Goal: Transaction & Acquisition: Purchase product/service

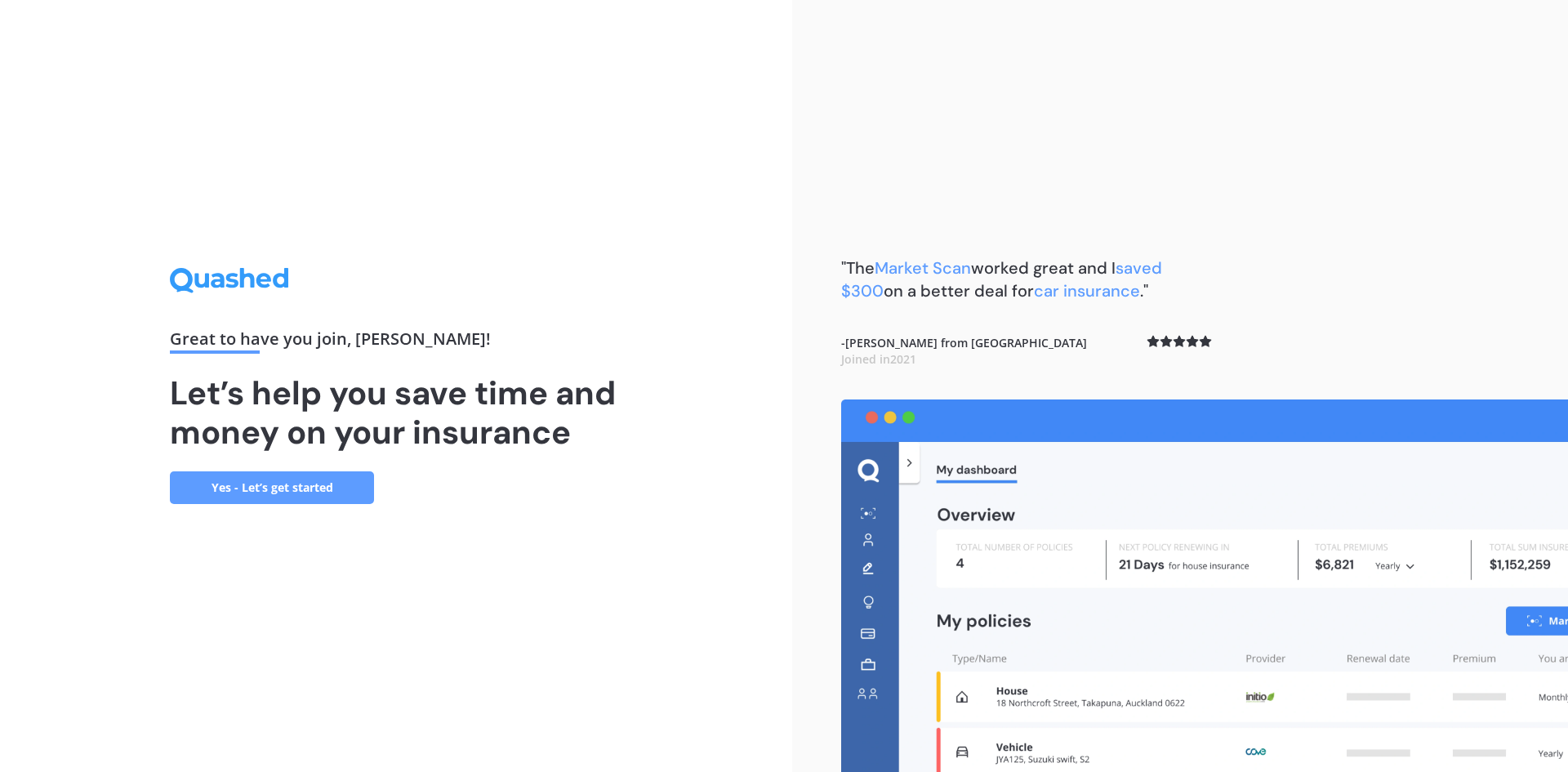
click at [278, 486] on link "Yes - Let’s get started" at bounding box center [272, 488] width 204 height 33
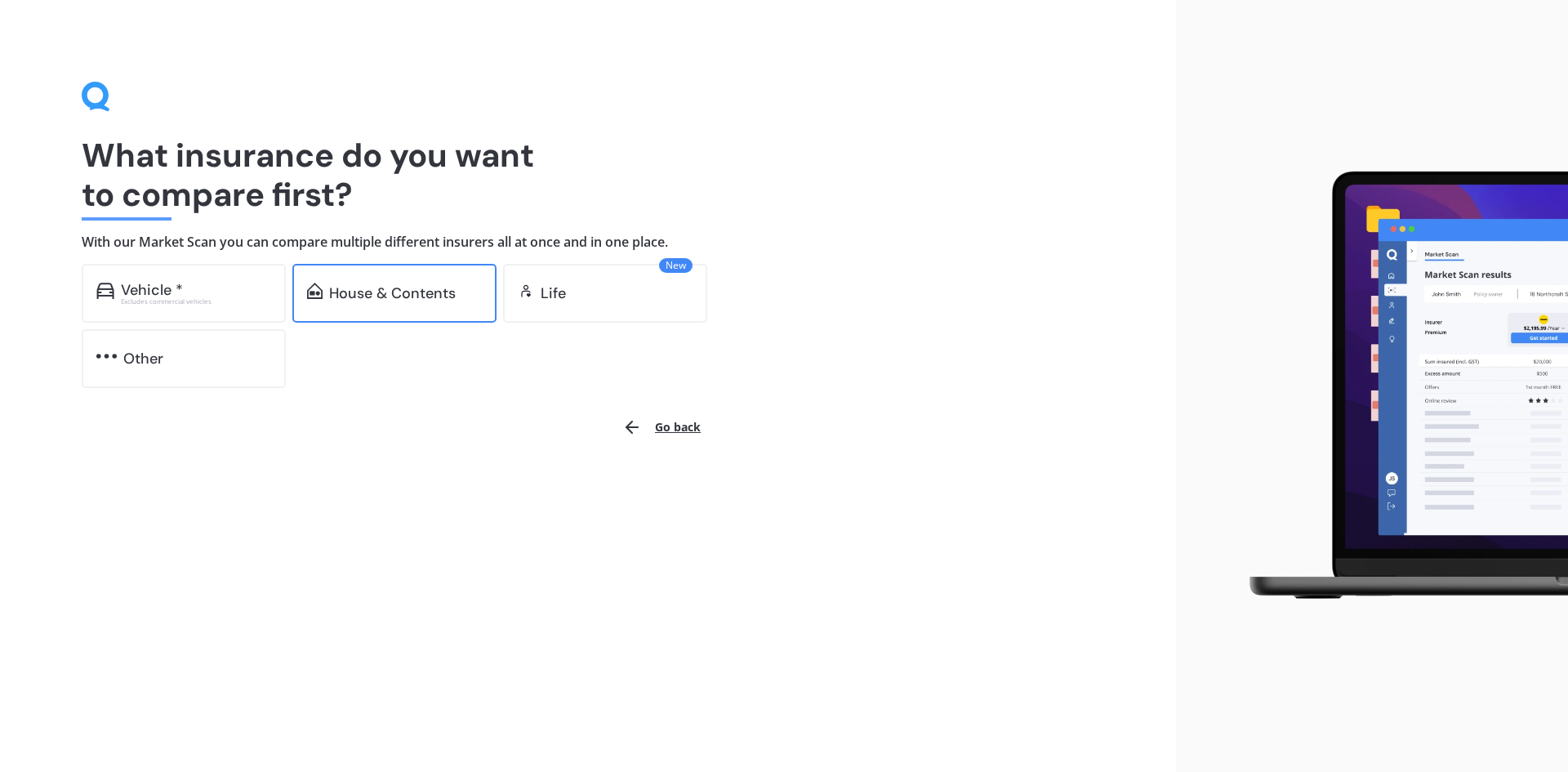
click at [402, 298] on div "House & Contents" at bounding box center [392, 293] width 127 height 17
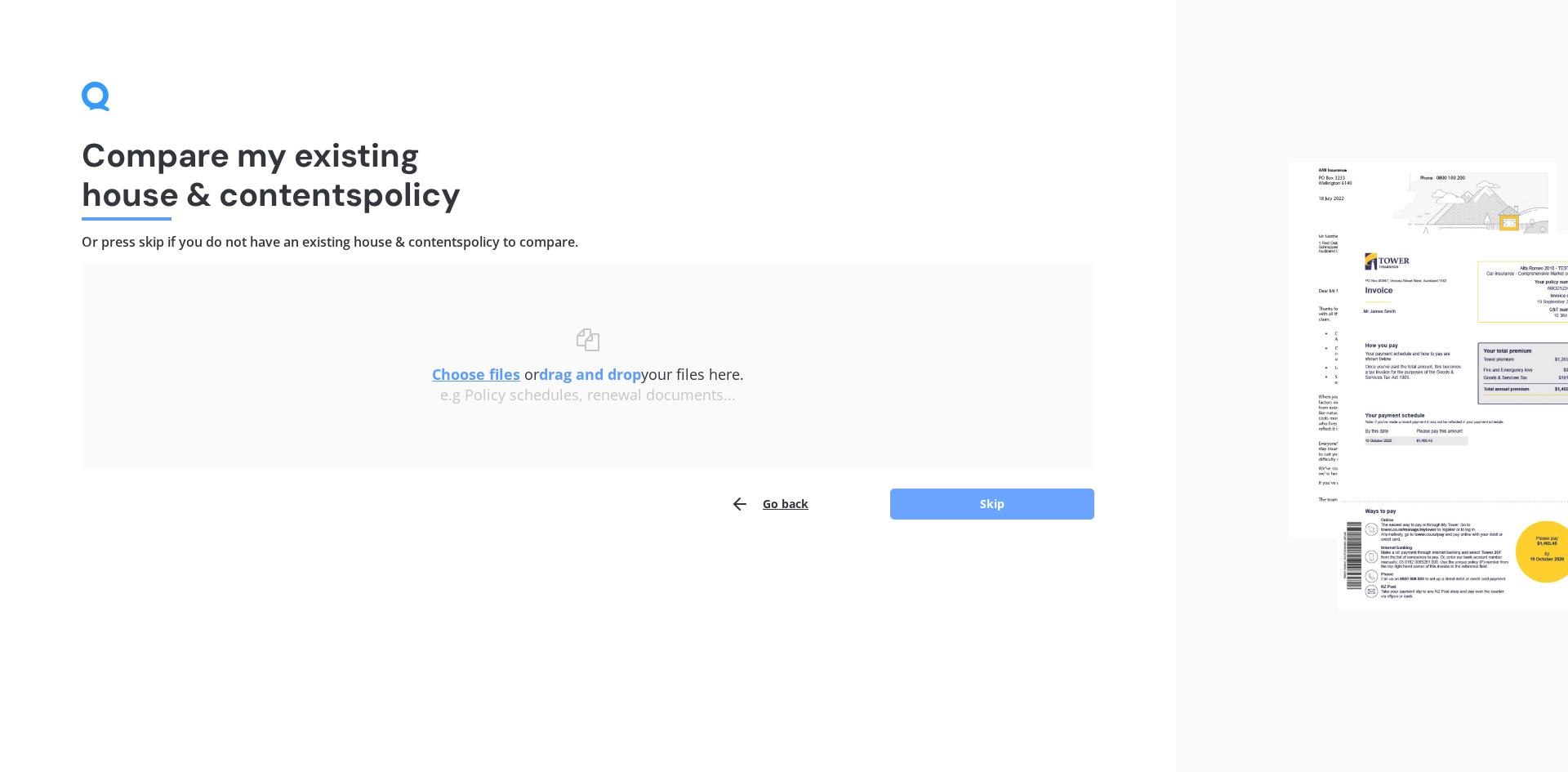
click at [981, 505] on button "Skip" at bounding box center [992, 504] width 204 height 31
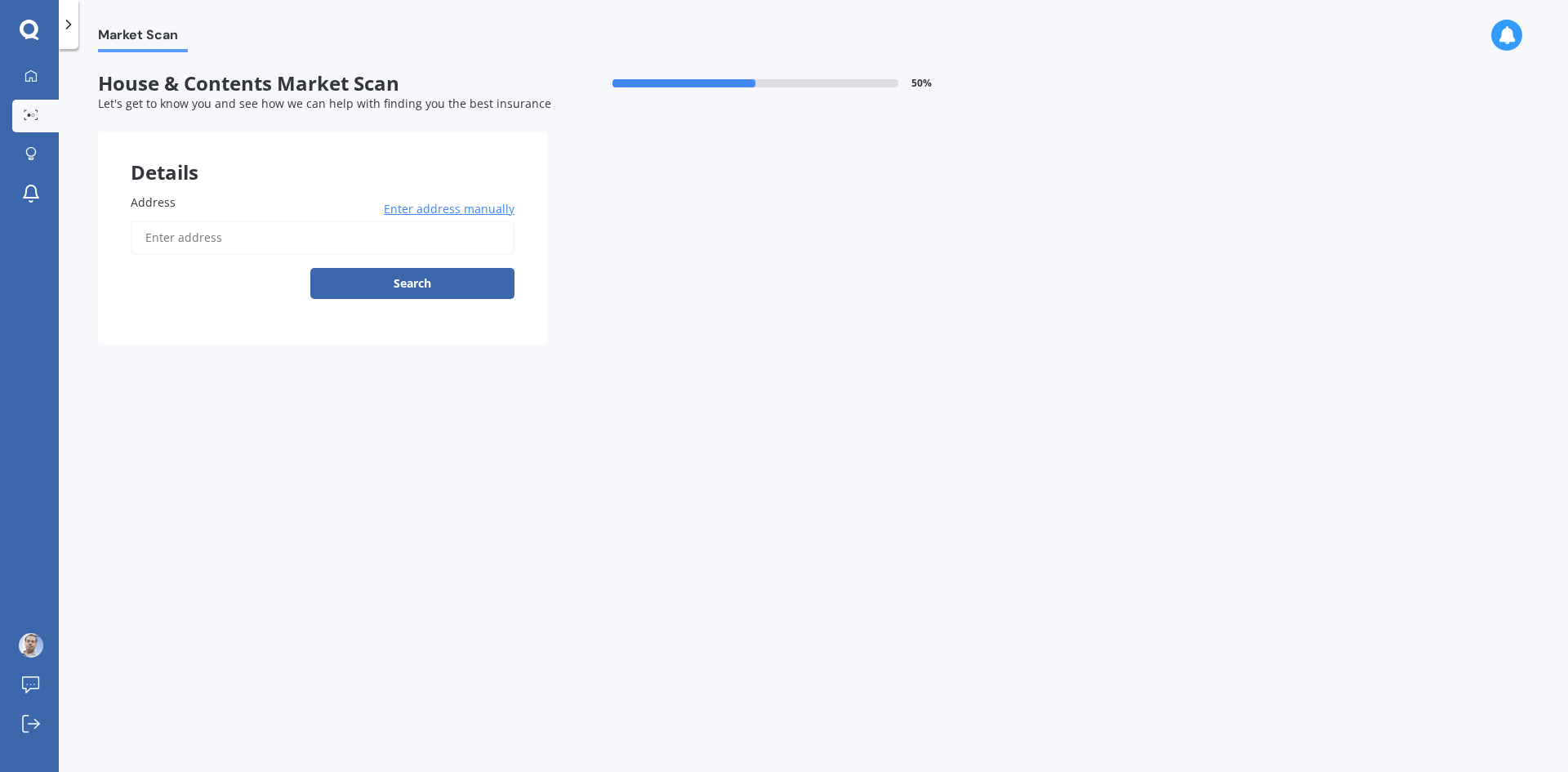
click at [252, 234] on input "Address" at bounding box center [322, 238] width 384 height 34
type input "[STREET_ADDRESS][PERSON_NAME]"
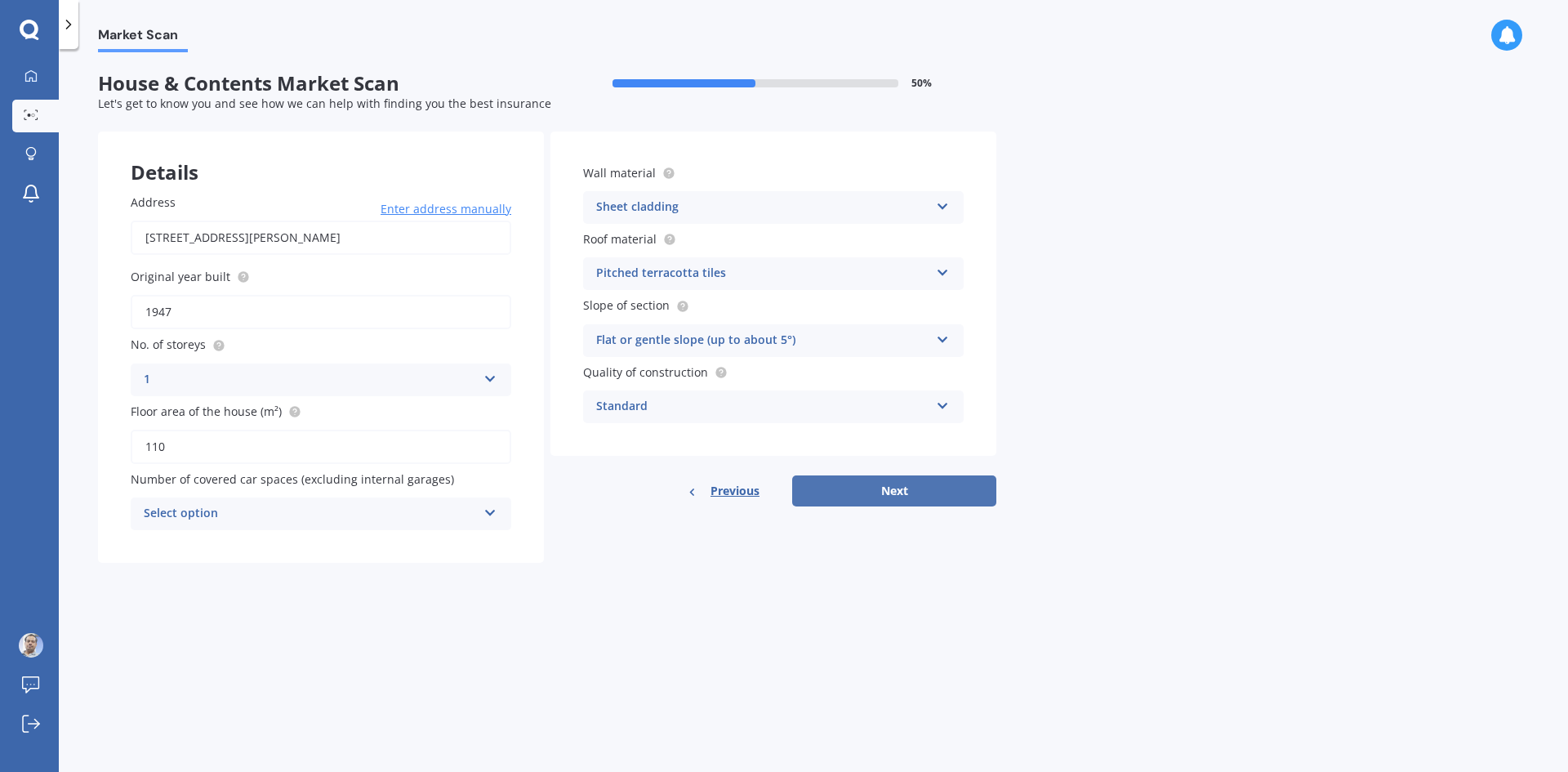
click at [903, 494] on button "Next" at bounding box center [894, 491] width 204 height 31
click at [447, 509] on div "Select option" at bounding box center [313, 514] width 325 height 18
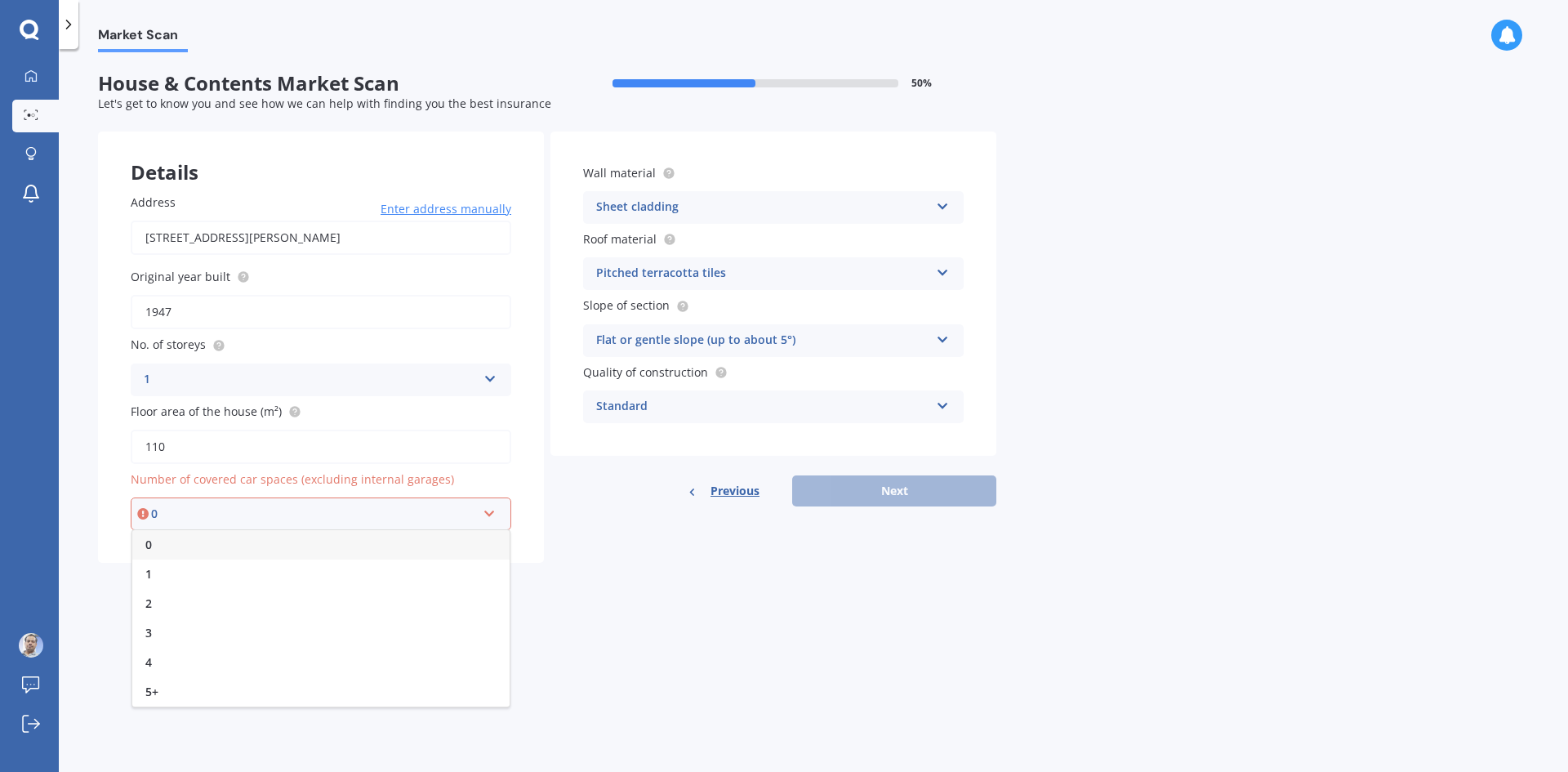
click at [365, 569] on div "1" at bounding box center [321, 574] width 377 height 29
click at [912, 491] on button "Next" at bounding box center [894, 491] width 204 height 31
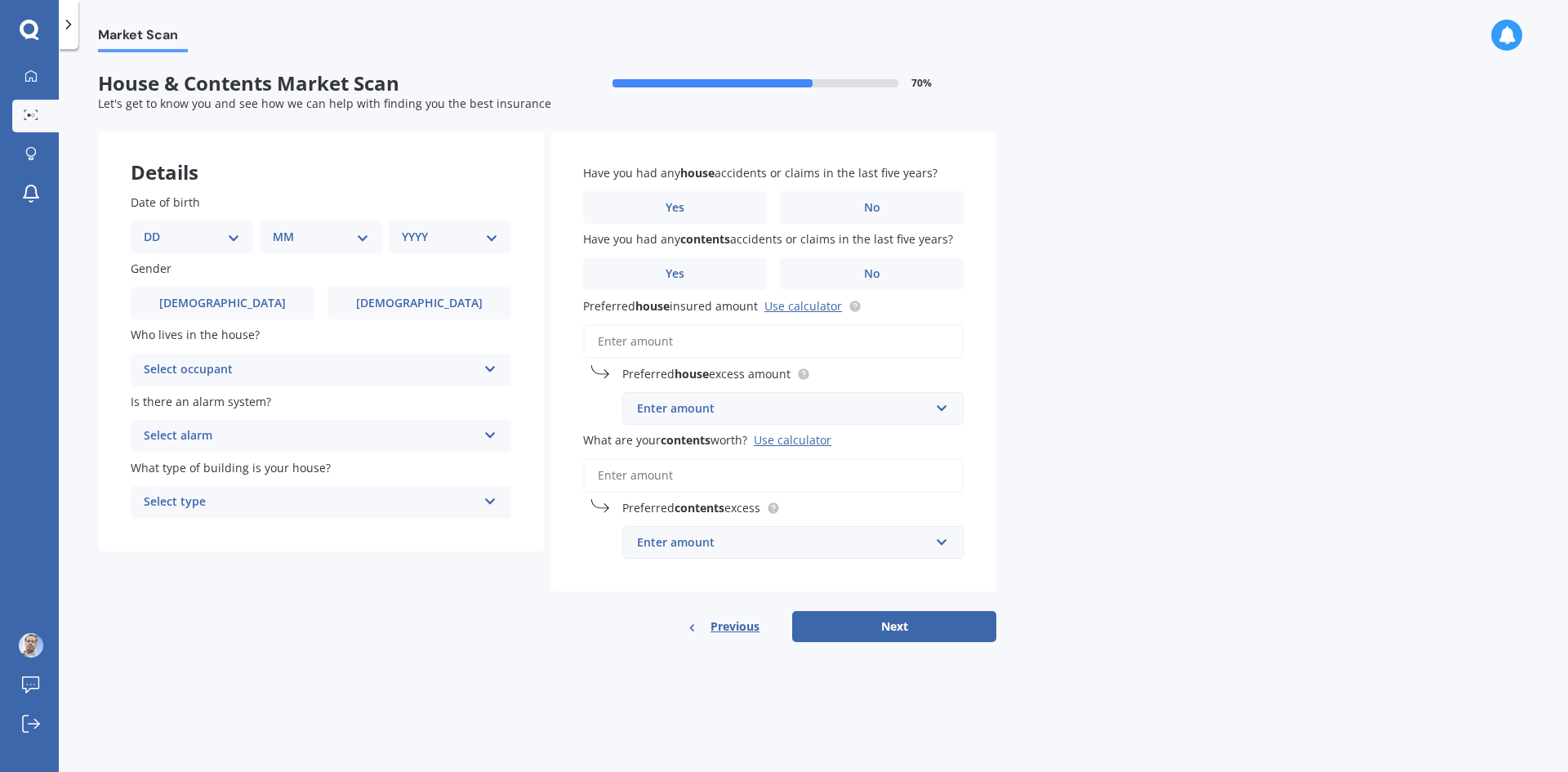
click at [234, 241] on select "DD 01 02 03 04 05 06 07 08 09 10 11 12 13 14 15 16 17 18 19 20 21 22 23 24 25 2…" at bounding box center [192, 238] width 97 height 18
select select "20"
click at [157, 228] on select "DD 01 02 03 04 05 06 07 08 09 10 11 12 13 14 15 16 17 18 19 20 21 22 23 24 25 2…" at bounding box center [192, 238] width 97 height 18
click at [349, 239] on select "MM 01 02 03 04 05 06 07 08 09 10 11 12" at bounding box center [324, 238] width 90 height 18
select select "04"
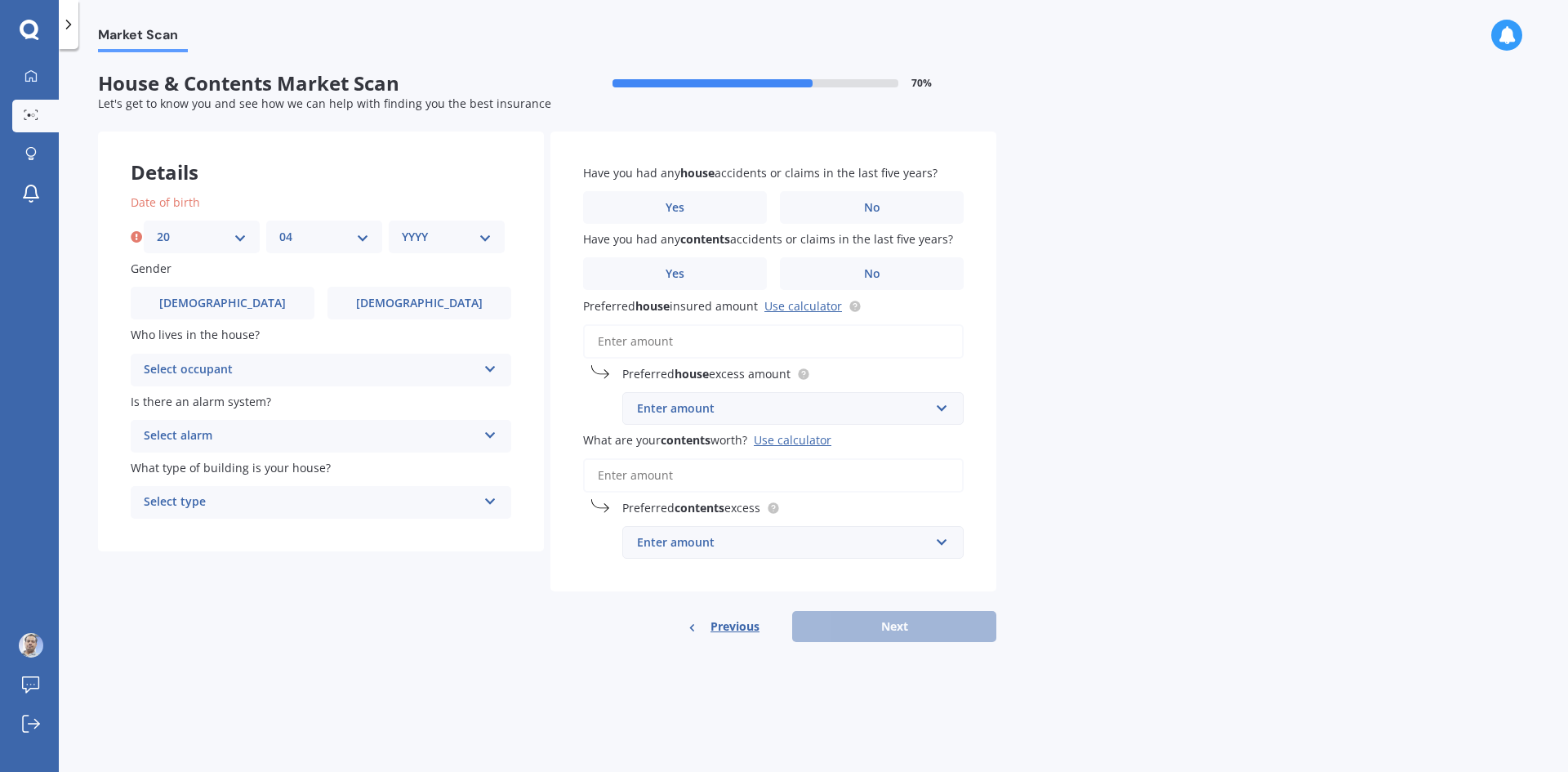
click at [279, 228] on select "MM 01 02 03 04 05 06 07 08 09 10 11 12" at bounding box center [324, 238] width 90 height 18
click at [480, 235] on select "YYYY 2009 2008 2007 2006 2005 2004 2003 2002 2001 2000 1999 1998 1997 1996 1995…" at bounding box center [447, 238] width 90 height 18
select select "1978"
click at [402, 228] on select "YYYY 2009 2008 2007 2006 2005 2004 2003 2002 2001 2000 1999 1998 1997 1996 1995…" at bounding box center [447, 238] width 90 height 18
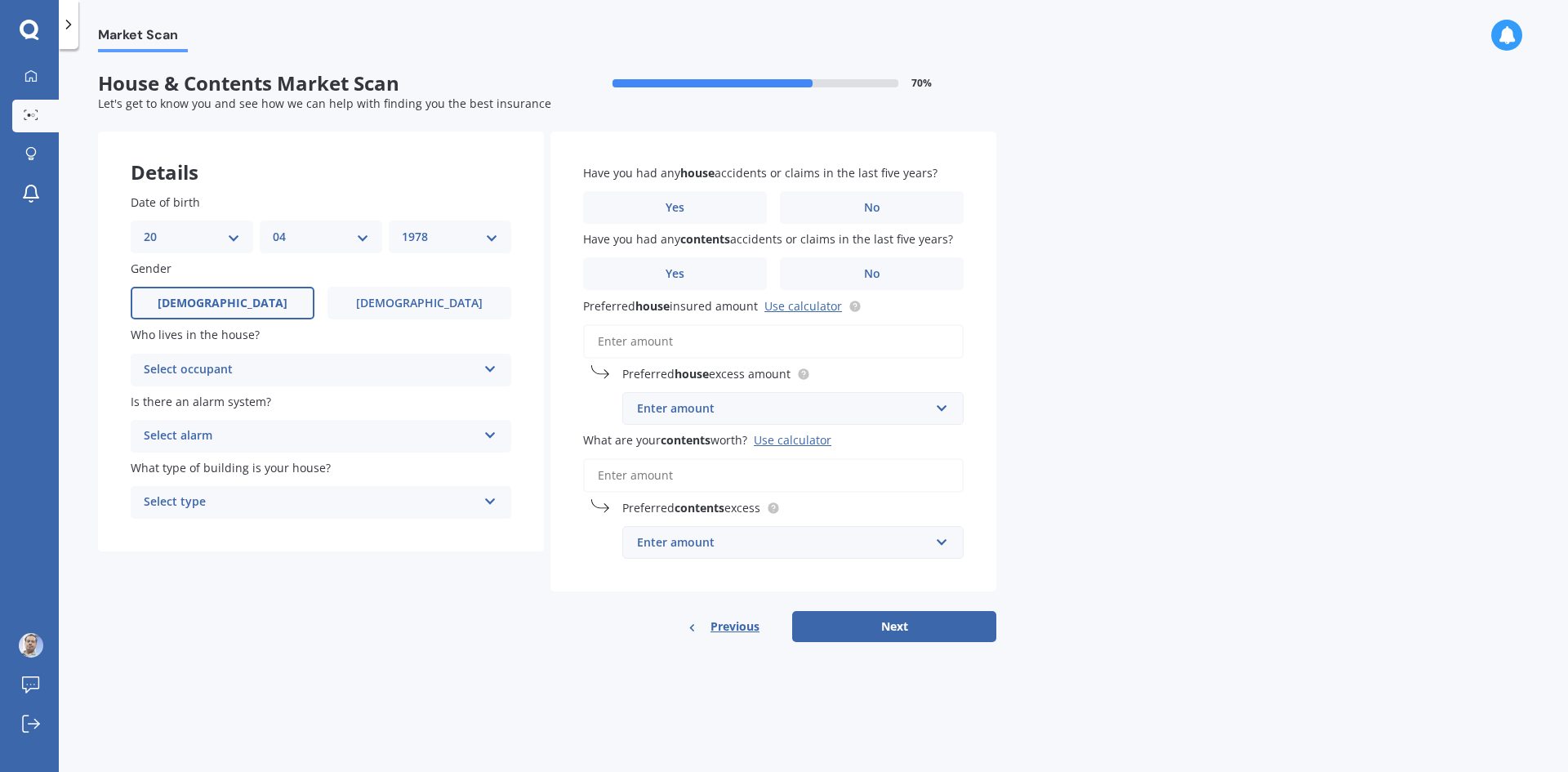
click at [239, 303] on label "[DEMOGRAPHIC_DATA]" at bounding box center [222, 303] width 184 height 33
click at [0, 0] on input "[DEMOGRAPHIC_DATA]" at bounding box center [0, 0] width 0 height 0
click at [384, 373] on div "Select occupant" at bounding box center [311, 370] width 333 height 20
click at [352, 405] on div "Owner" at bounding box center [321, 402] width 379 height 29
click at [441, 433] on div "Select alarm" at bounding box center [311, 437] width 333 height 20
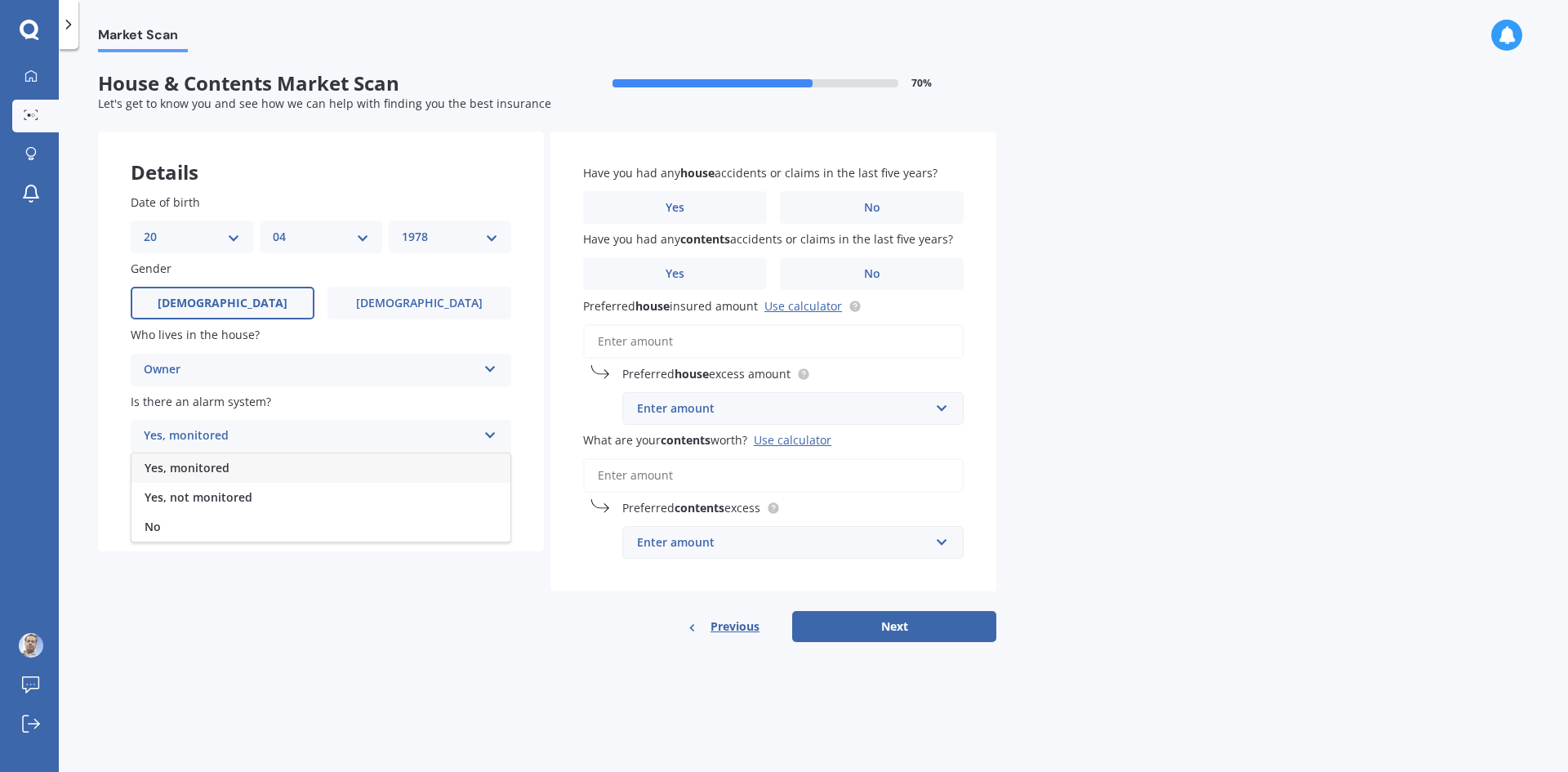
click at [312, 473] on div "Yes, monitored" at bounding box center [321, 468] width 379 height 29
click at [463, 503] on div "Select type" at bounding box center [311, 503] width 333 height 20
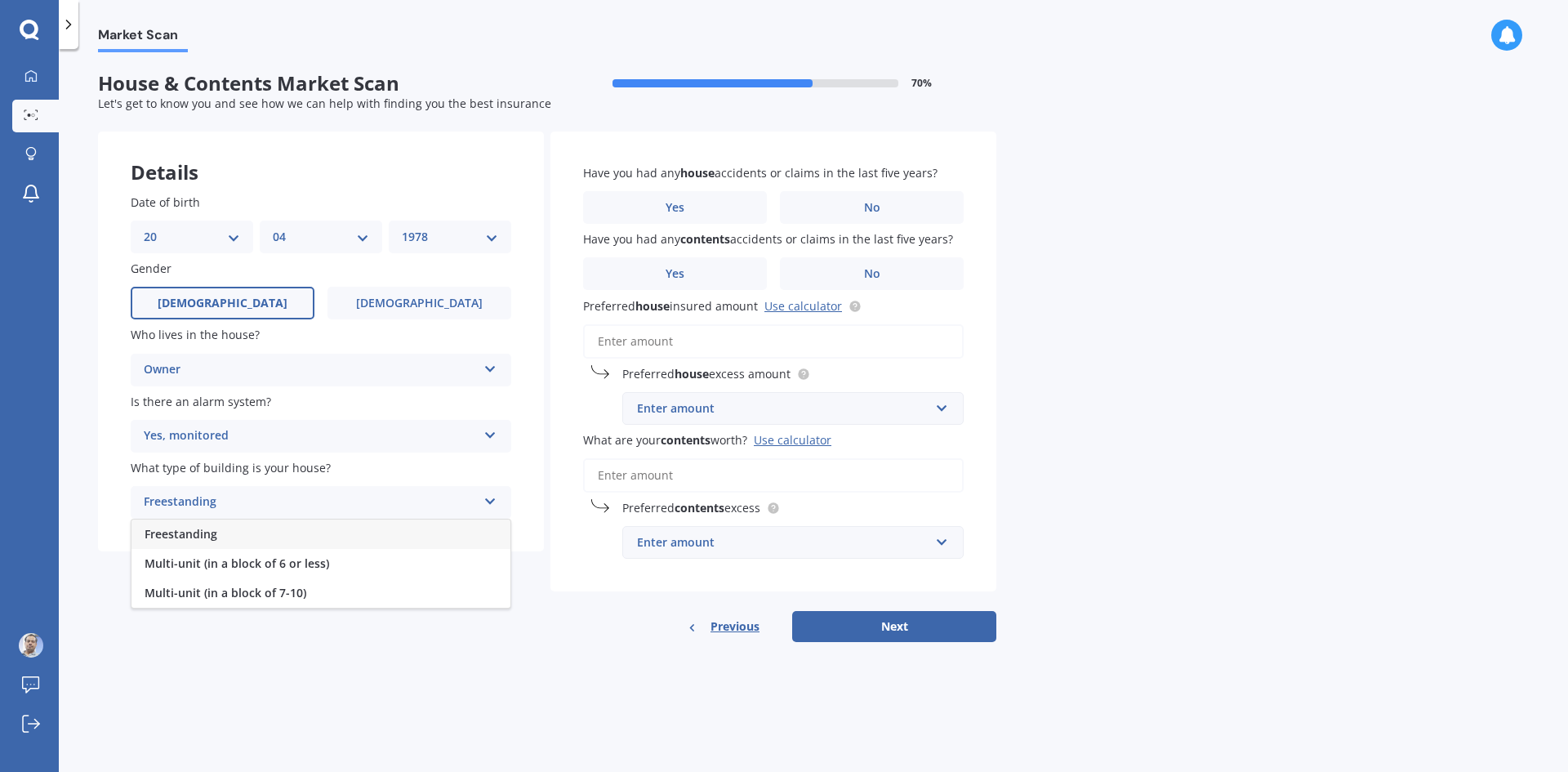
click at [342, 532] on div "Freestanding" at bounding box center [321, 534] width 379 height 29
click at [879, 208] on span "No" at bounding box center [872, 208] width 17 height 14
click at [0, 0] on input "No" at bounding box center [0, 0] width 0 height 0
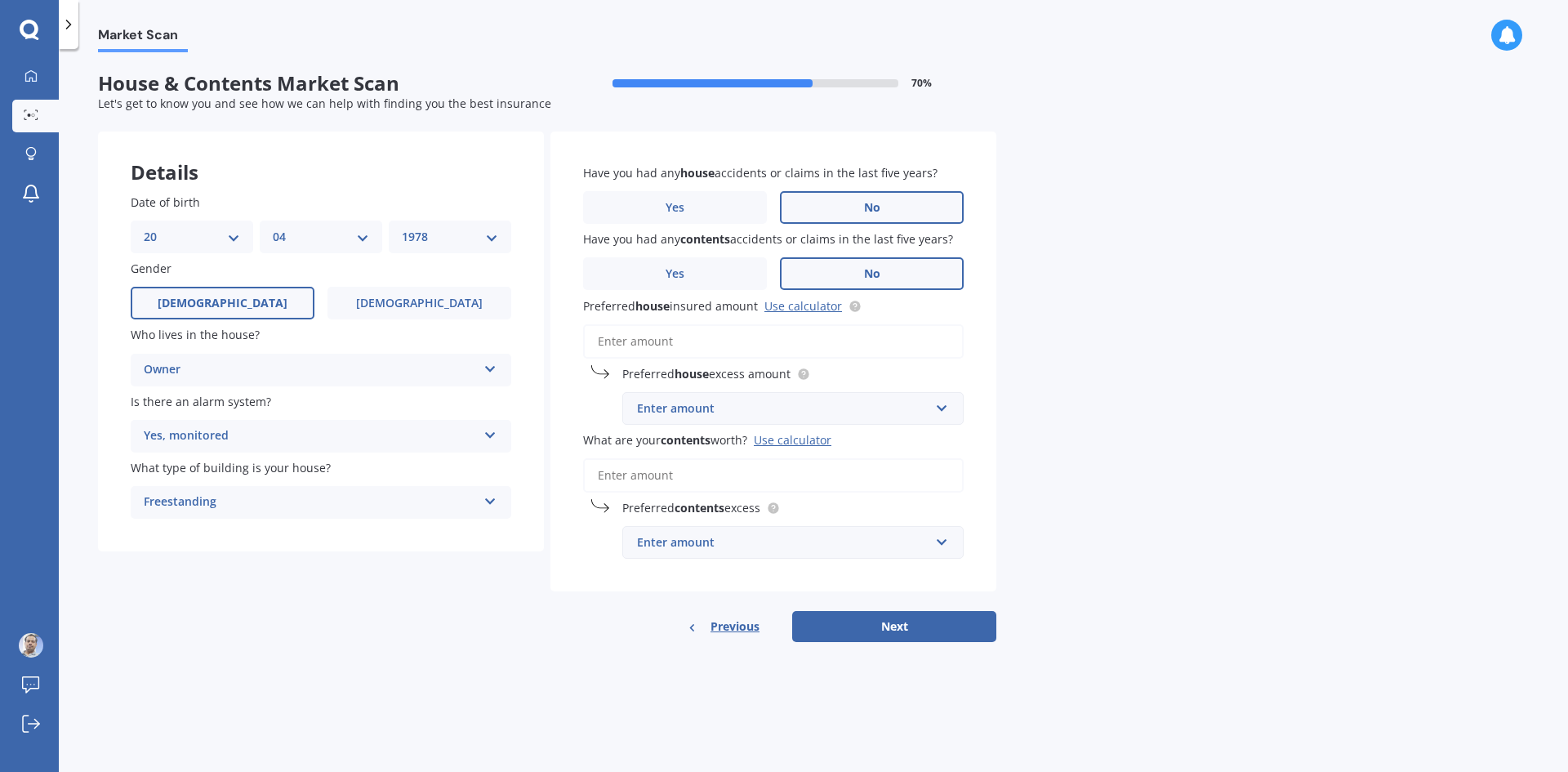
click at [879, 273] on span "No" at bounding box center [872, 274] width 17 height 14
click at [0, 0] on input "No" at bounding box center [0, 0] width 0 height 0
click at [722, 343] on input "Preferred house insured amount Use calculator" at bounding box center [773, 341] width 381 height 34
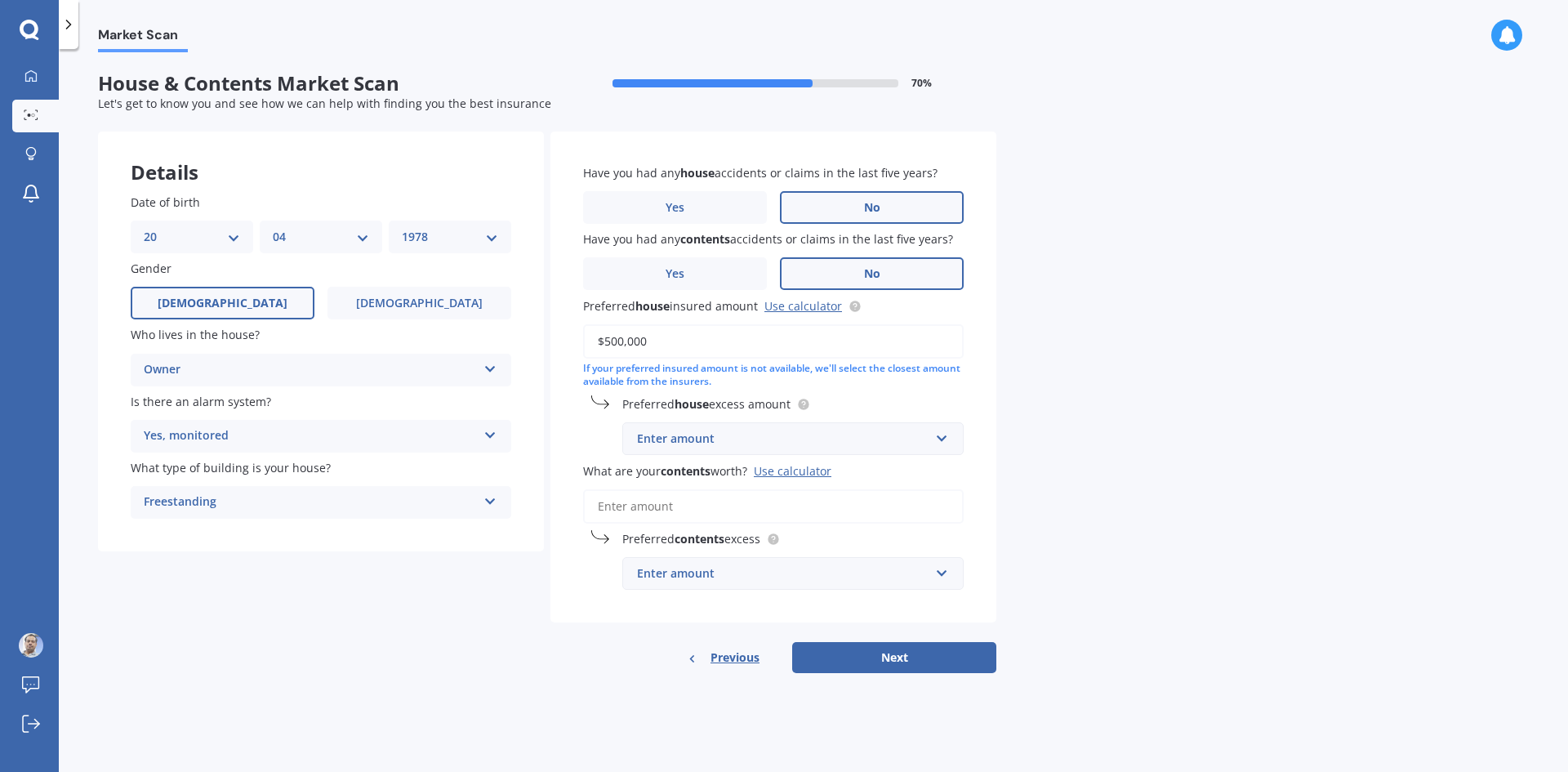
type input "$500,000"
click at [857, 443] on div "Enter amount" at bounding box center [783, 439] width 292 height 18
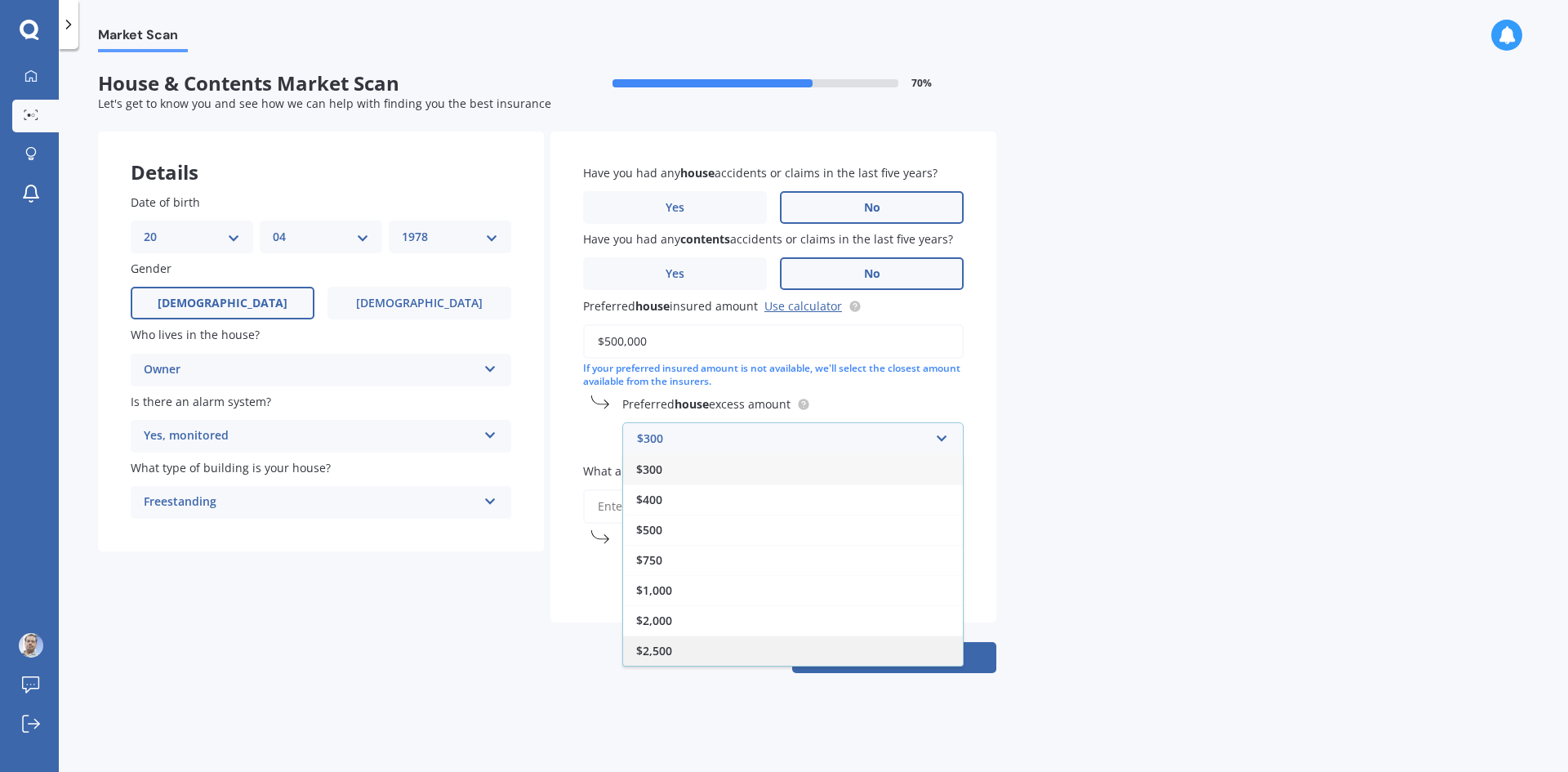
click at [692, 654] on div "$2,500" at bounding box center [793, 651] width 340 height 30
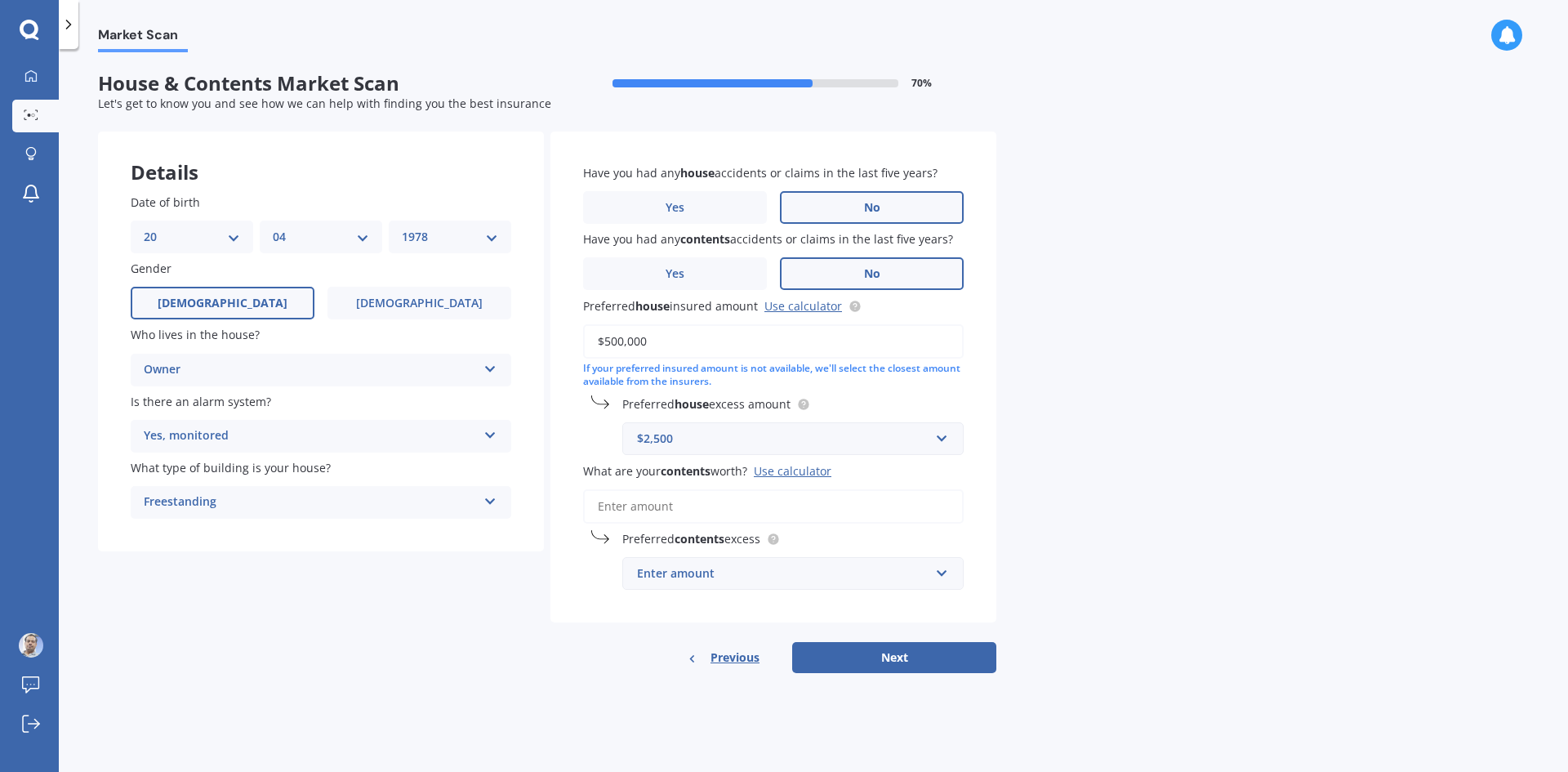
click at [905, 659] on button "Next" at bounding box center [894, 658] width 204 height 31
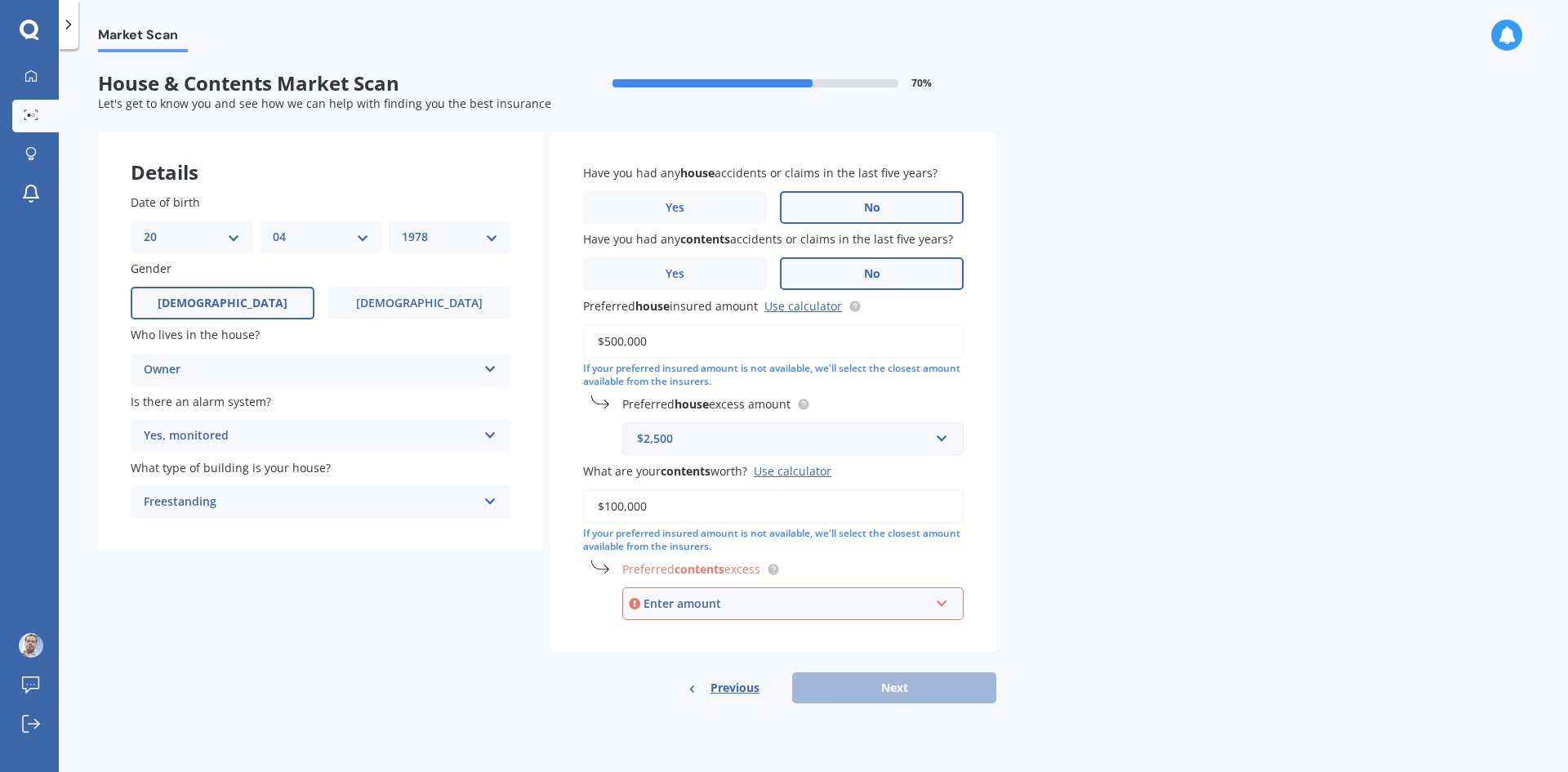
type input "$100,000"
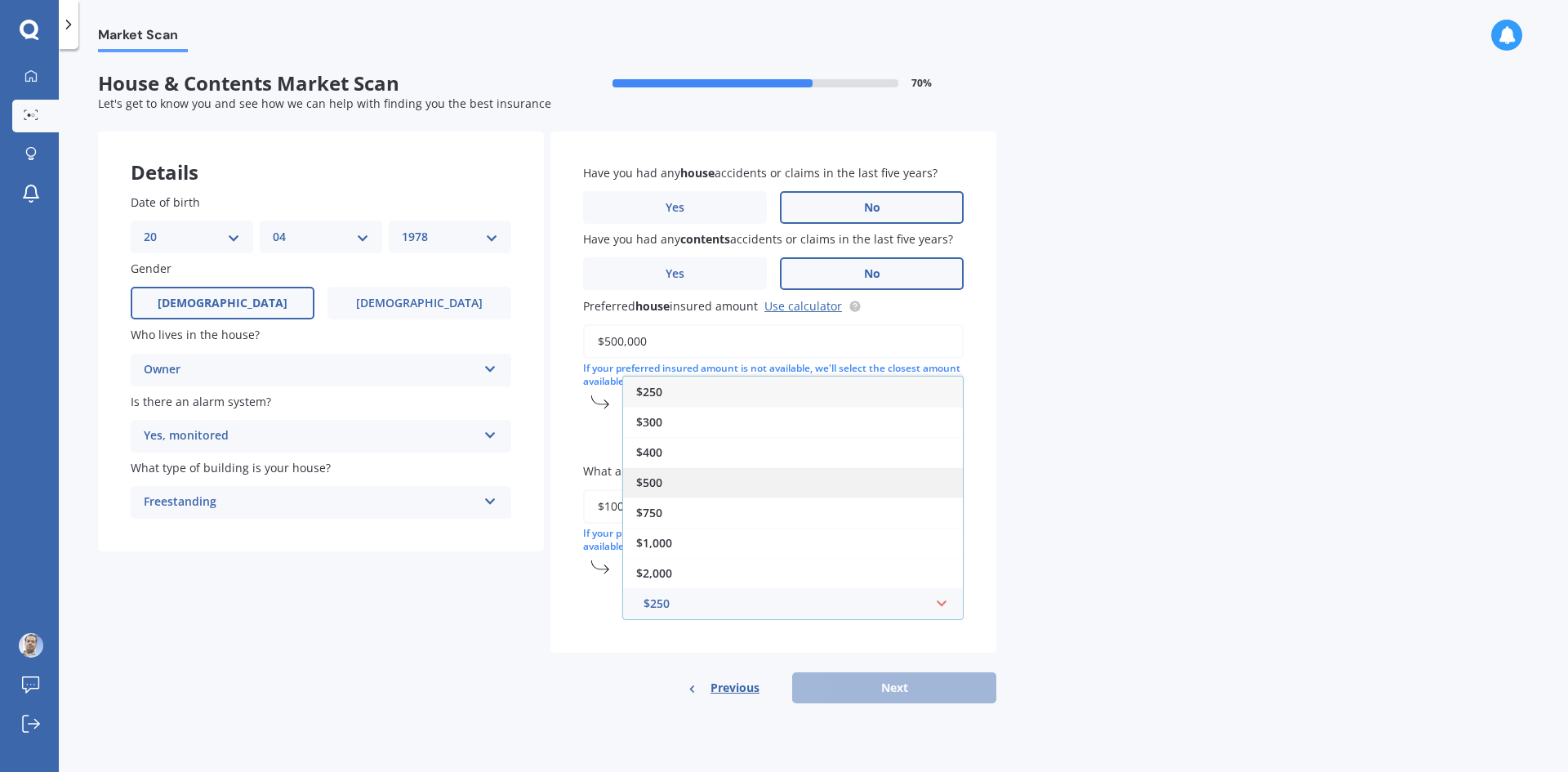
drag, startPoint x: 698, startPoint y: 474, endPoint x: 719, endPoint y: 509, distance: 40.8
click at [698, 475] on div "$500" at bounding box center [793, 483] width 340 height 30
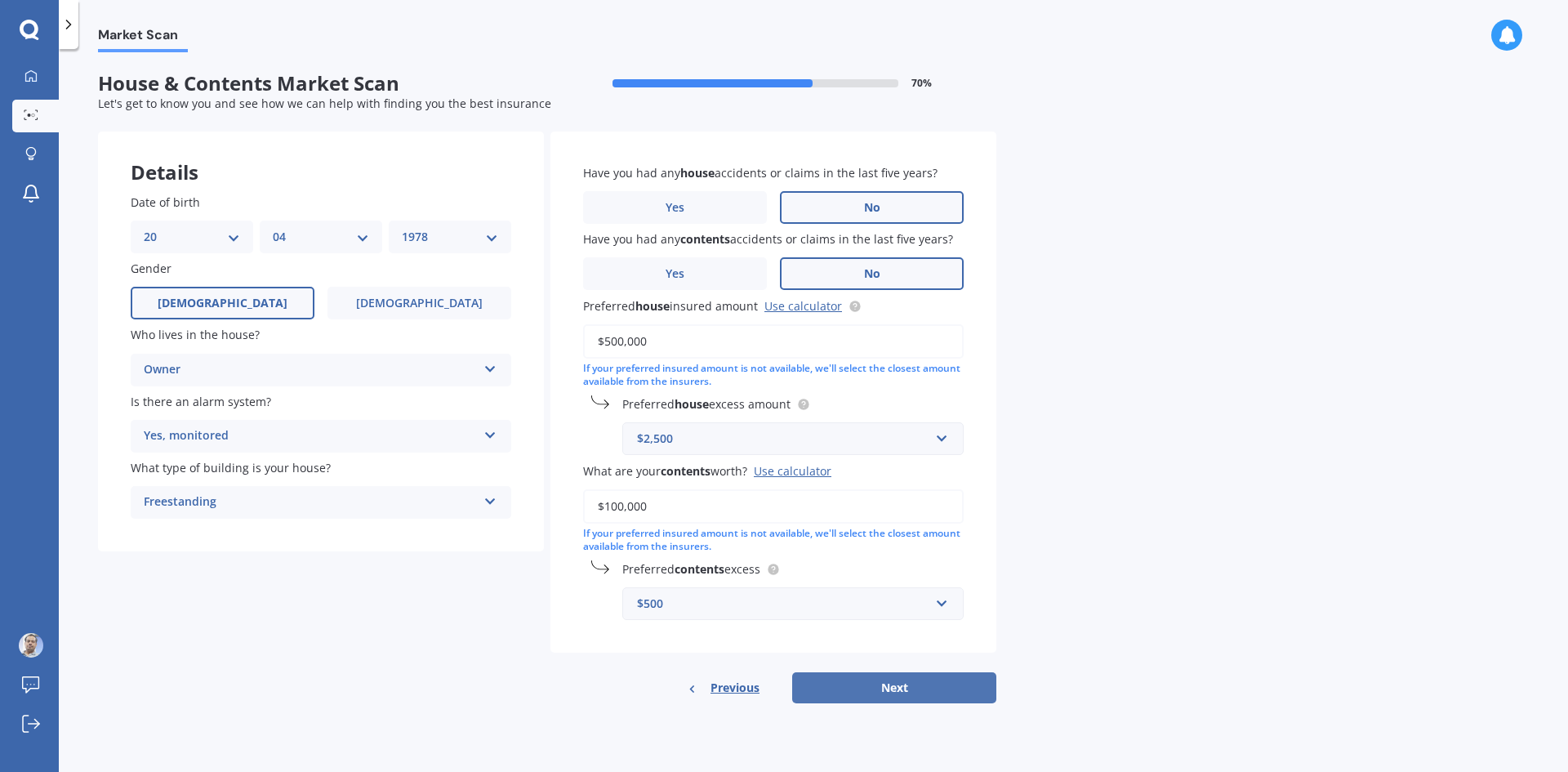
click at [906, 692] on button "Next" at bounding box center [894, 688] width 204 height 31
select select "20"
select select "04"
select select "1978"
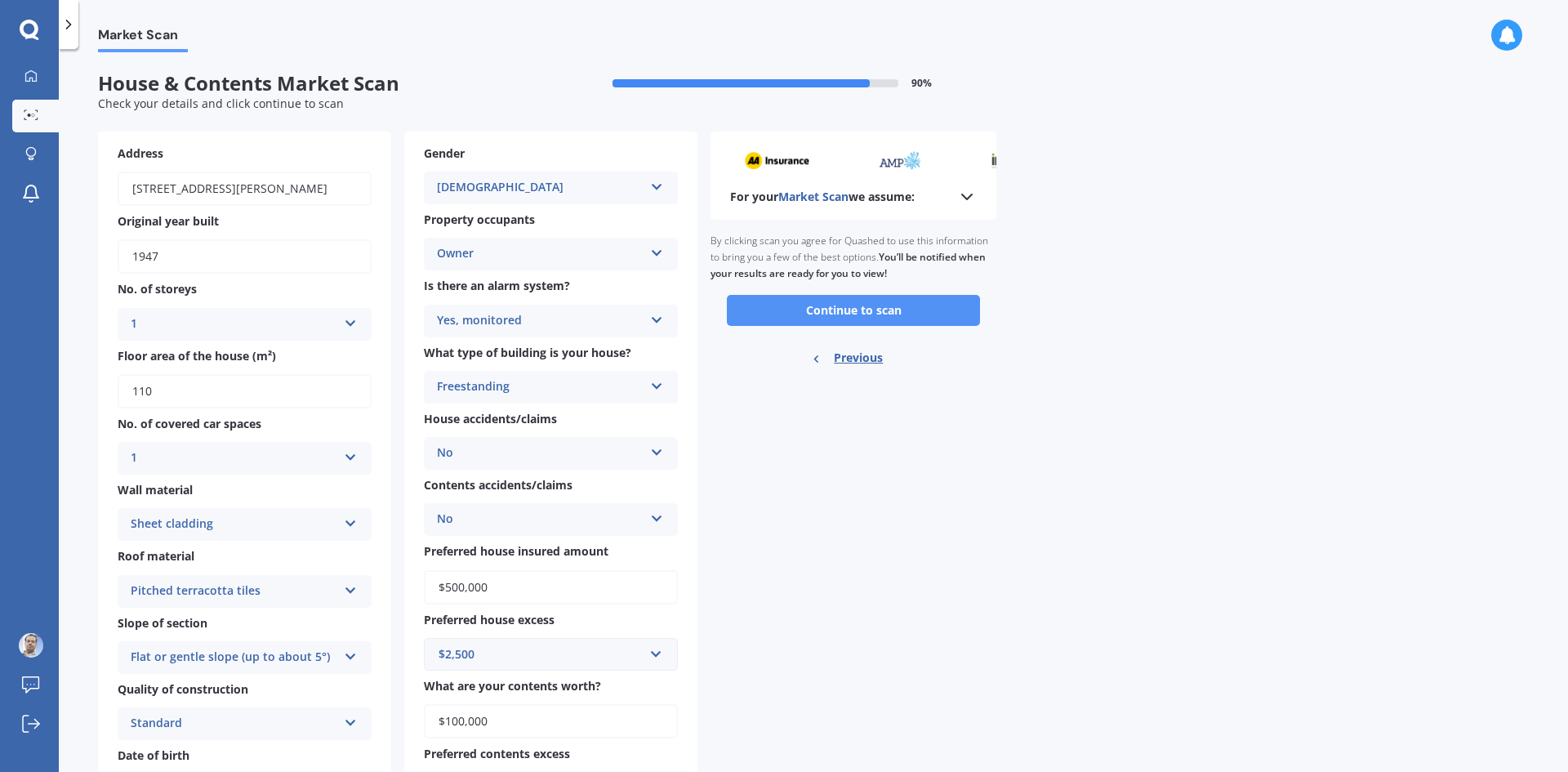
click at [862, 306] on button "Continue to scan" at bounding box center [854, 310] width 253 height 31
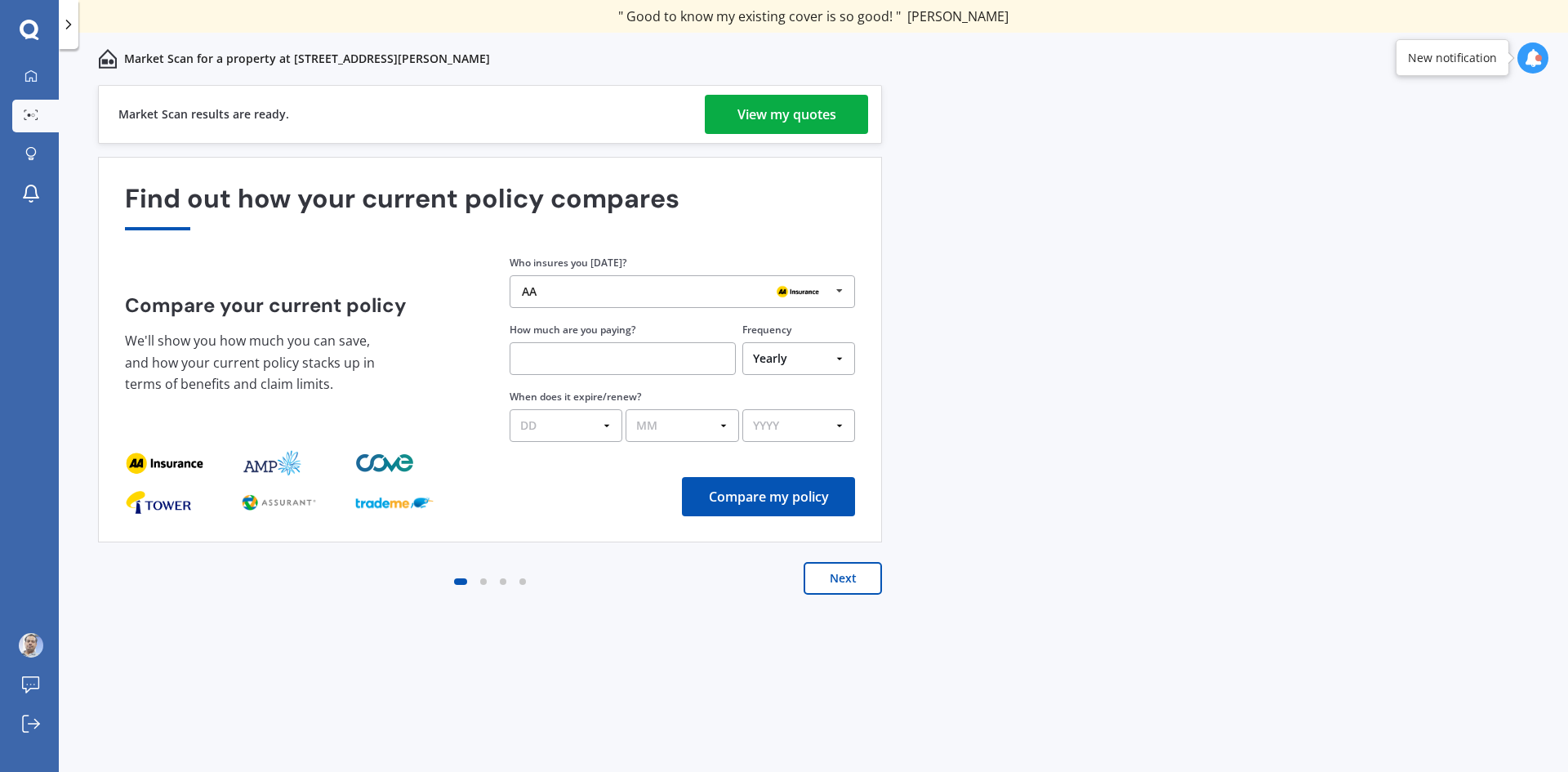
click at [798, 121] on div "View my quotes" at bounding box center [786, 114] width 99 height 39
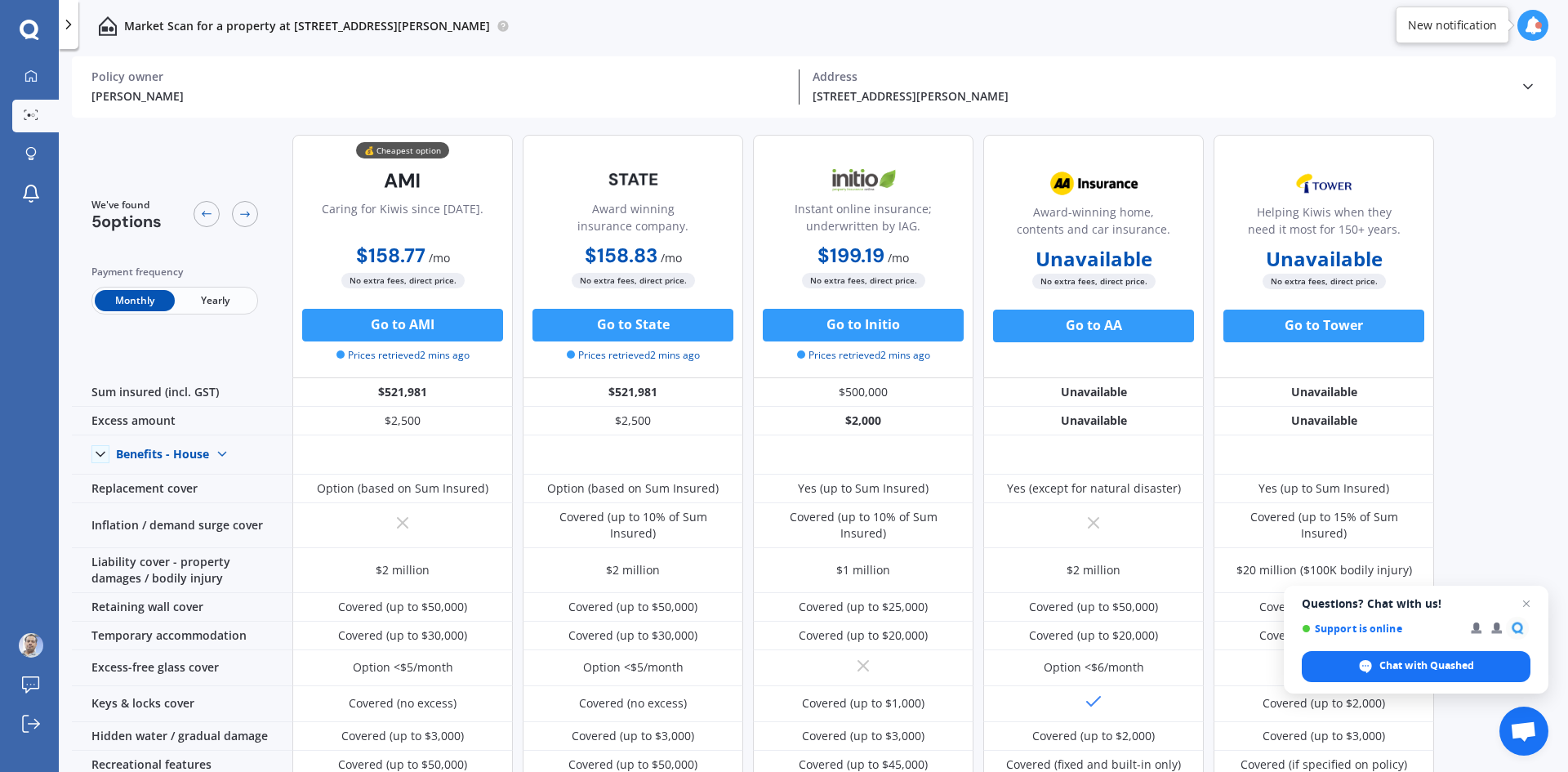
click at [1531, 454] on div "We've found 5 options Payment frequency Monthly Yearly 💰 Cheapest option Caring…" at bounding box center [820, 449] width 1496 height 654
click at [1529, 606] on span "Open chat" at bounding box center [1526, 604] width 21 height 21
